Goal: Task Accomplishment & Management: Complete application form

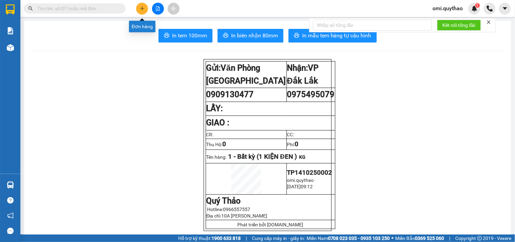
scroll to position [0, 1]
click at [142, 8] on icon "plus" at bounding box center [142, 8] width 4 height 0
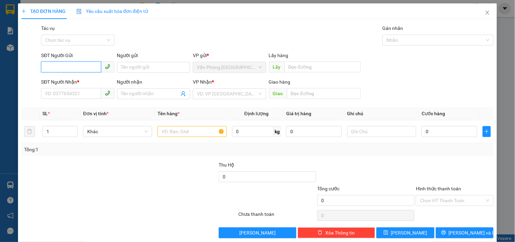
click at [87, 68] on input "SĐT Người Gửi" at bounding box center [71, 66] width 60 height 11
type input "0989705652"
click at [86, 81] on div "0989705652" at bounding box center [77, 80] width 64 height 7
type input "0913585517"
type input "KM51"
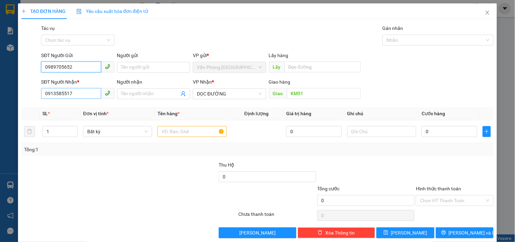
type input "0989705652"
drag, startPoint x: 85, startPoint y: 94, endPoint x: 9, endPoint y: 106, distance: 76.2
click at [8, 106] on div "TẠO ĐƠN HÀNG Yêu cầu xuất hóa đơn điện tử Transit Pickup Surcharge Ids Transit …" at bounding box center [257, 121] width 515 height 242
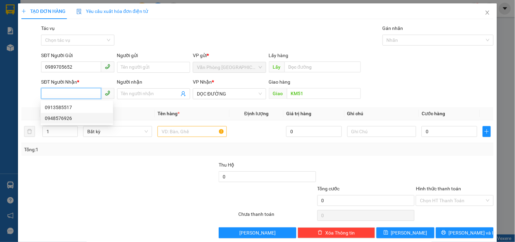
click at [76, 117] on div "0948576926" at bounding box center [77, 117] width 64 height 7
type input "0948576926"
type input "KM 16"
type input "0948576926"
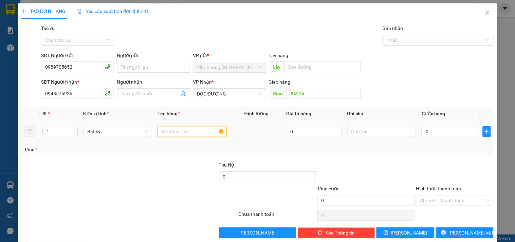
click at [171, 129] on input "text" at bounding box center [191, 131] width 69 height 11
type input "1 BAO TRẮNG"
click at [441, 133] on input "0" at bounding box center [449, 131] width 56 height 11
type input "8"
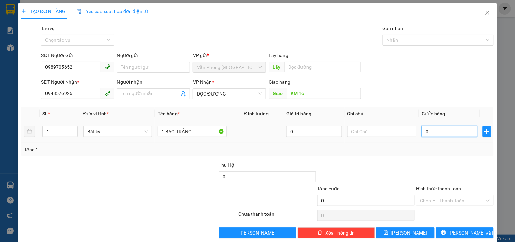
type input "8"
type input "80"
type input "80.000"
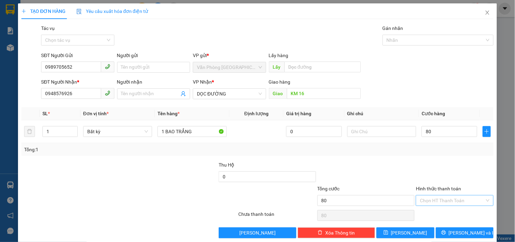
type input "80.000"
drag, startPoint x: 432, startPoint y: 197, endPoint x: 430, endPoint y: 179, distance: 18.8
click at [433, 197] on input "Hình thức thanh toán" at bounding box center [452, 200] width 64 height 10
click at [429, 166] on div "Tại văn phòng" at bounding box center [450, 164] width 69 height 7
type input "0"
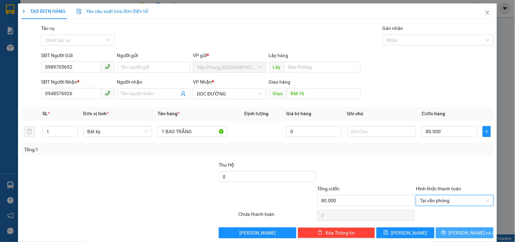
drag, startPoint x: 451, startPoint y: 228, endPoint x: 441, endPoint y: 208, distance: 22.9
click at [451, 228] on button "[PERSON_NAME] và In" at bounding box center [465, 232] width 58 height 11
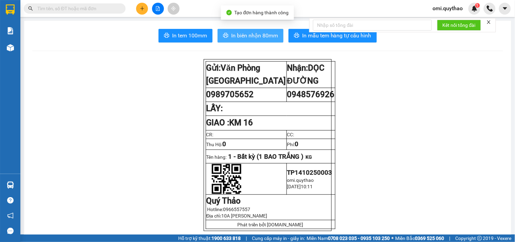
click at [255, 41] on button "In biên nhận 80mm" at bounding box center [250, 36] width 66 height 14
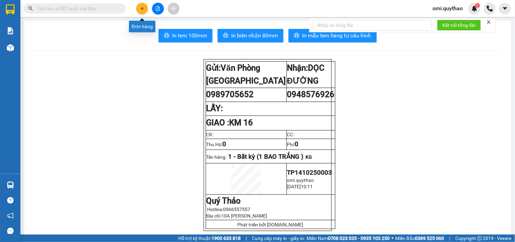
click at [140, 9] on icon "plus" at bounding box center [142, 8] width 5 height 5
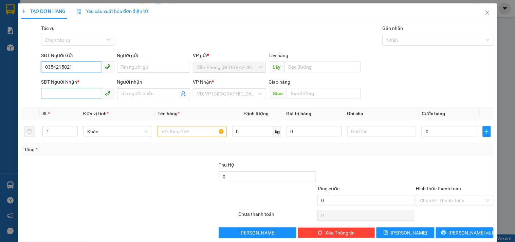
type input "0354215021"
click at [74, 94] on input "SĐT Người Nhận *" at bounding box center [71, 93] width 60 height 11
type input "0916666005"
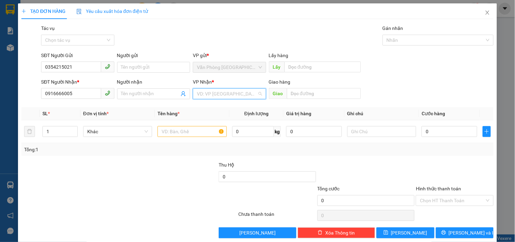
click at [214, 97] on input "search" at bounding box center [227, 94] width 60 height 10
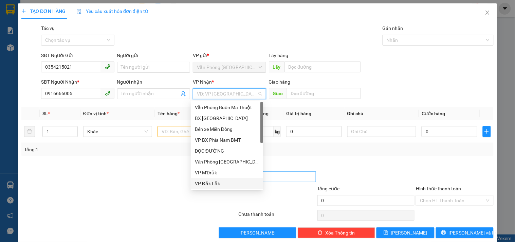
drag, startPoint x: 200, startPoint y: 183, endPoint x: 221, endPoint y: 173, distance: 22.5
click at [203, 183] on div "VP Đắk Lắk" at bounding box center [227, 182] width 64 height 7
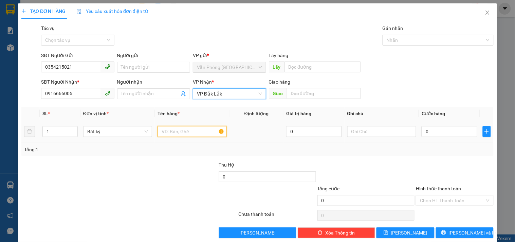
click at [187, 133] on input "text" at bounding box center [191, 131] width 69 height 11
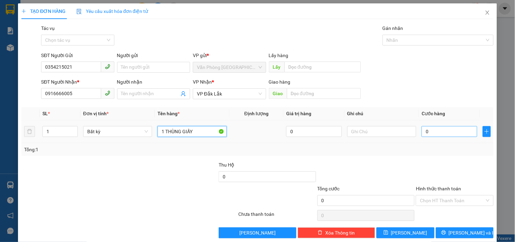
type input "1 THÙNG GIẤY"
click at [434, 135] on input "0" at bounding box center [449, 131] width 56 height 11
type input "6"
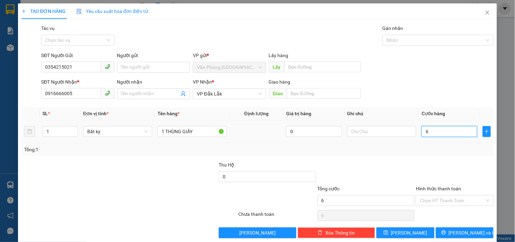
type input "60"
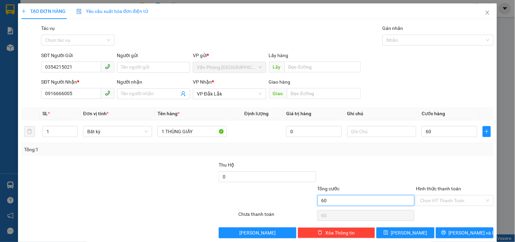
type input "60.000"
click at [380, 195] on input "60.000" at bounding box center [365, 200] width 97 height 11
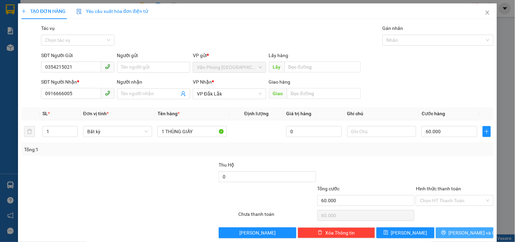
click at [445, 229] on button "[PERSON_NAME] và In" at bounding box center [465, 232] width 58 height 11
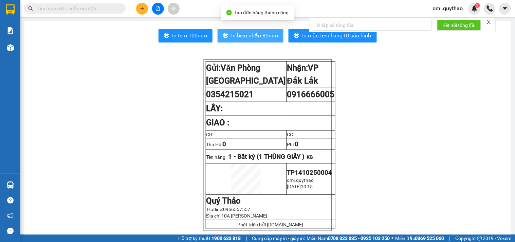
click at [267, 38] on span "In biên nhận 80mm" at bounding box center [254, 35] width 47 height 8
